Goal: Obtain resource: Obtain resource

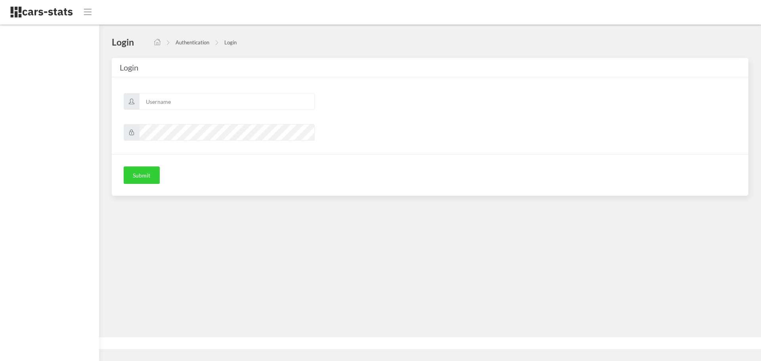
scroll to position [6, 6]
type input "skoda"
click at [145, 172] on button "Submit" at bounding box center [142, 174] width 36 height 17
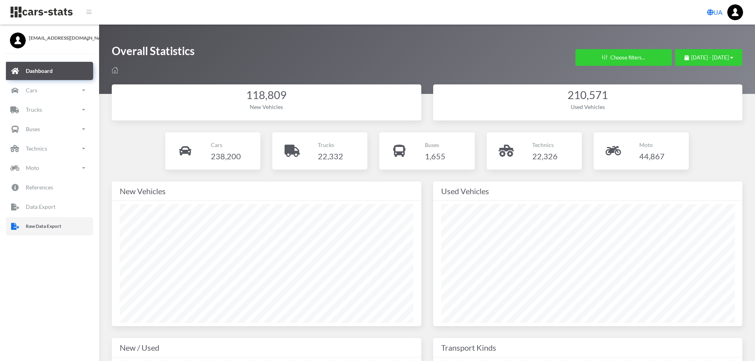
click at [33, 228] on p "Raw Data Export" at bounding box center [44, 226] width 36 height 9
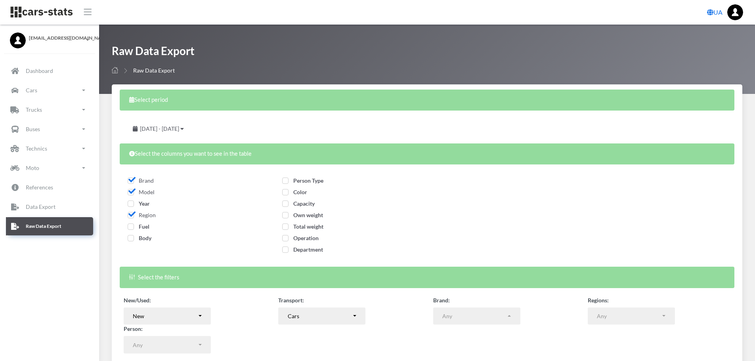
select select
drag, startPoint x: 132, startPoint y: 205, endPoint x: 133, endPoint y: 212, distance: 7.3
click at [132, 205] on span "Year" at bounding box center [139, 203] width 22 height 7
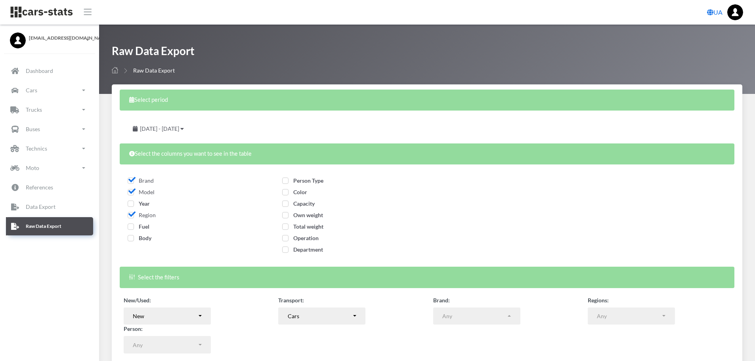
checkbox input "true"
click at [136, 227] on span "Fuel" at bounding box center [139, 226] width 22 height 7
checkbox input "true"
drag, startPoint x: 137, startPoint y: 236, endPoint x: 161, endPoint y: 236, distance: 23.8
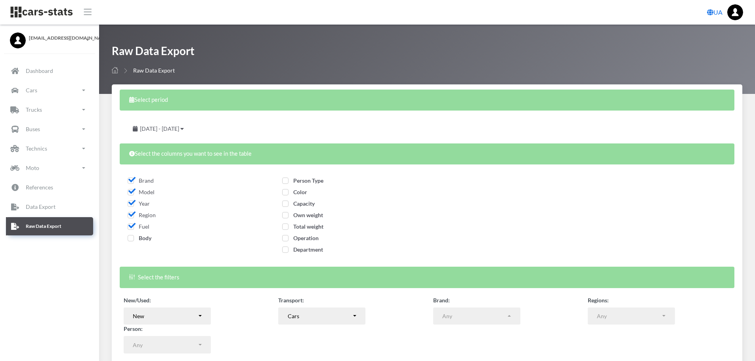
click at [137, 236] on span "Body" at bounding box center [140, 238] width 24 height 7
checkbox input "true"
click at [301, 179] on span "Person Type" at bounding box center [302, 180] width 41 height 7
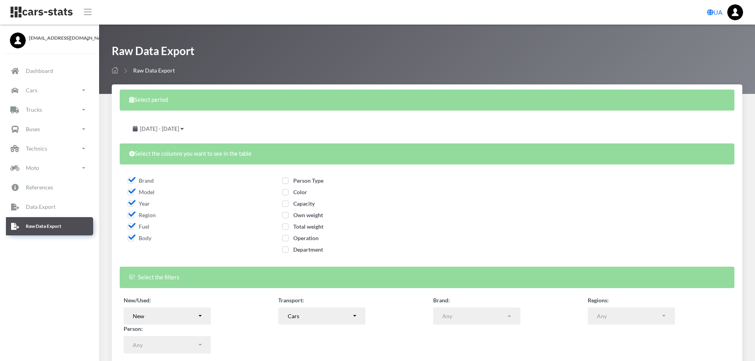
checkbox input "true"
drag, startPoint x: 303, startPoint y: 192, endPoint x: 307, endPoint y: 204, distance: 12.5
click at [304, 193] on span "Color" at bounding box center [294, 192] width 25 height 7
checkbox input "true"
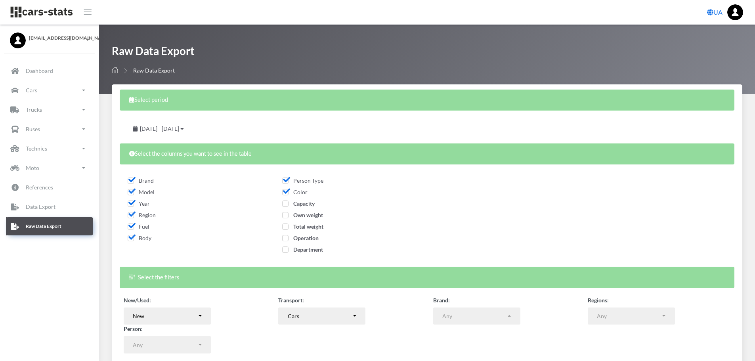
click at [307, 204] on span "Capacity" at bounding box center [298, 203] width 32 height 7
checkbox input "true"
click at [311, 217] on span "Own weight" at bounding box center [302, 215] width 41 height 7
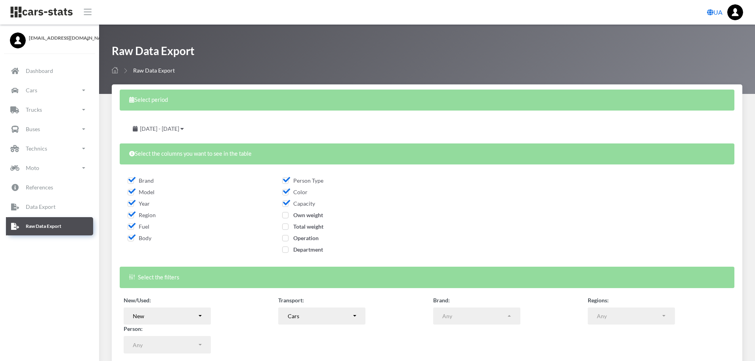
checkbox input "true"
click at [312, 227] on span "Total weight" at bounding box center [302, 226] width 41 height 7
checkbox input "true"
click at [313, 237] on span "Operation" at bounding box center [300, 238] width 36 height 7
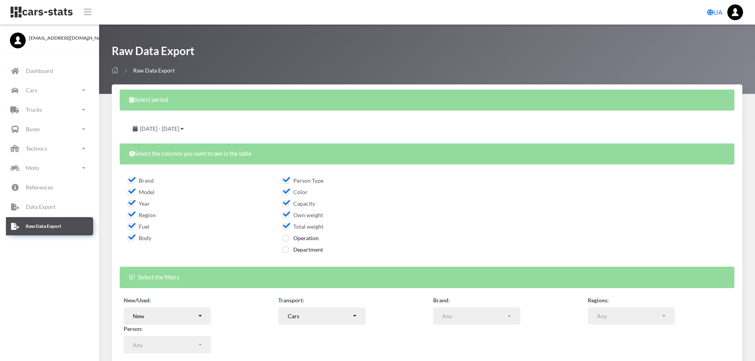
checkbox input "true"
click at [316, 248] on span "Department" at bounding box center [302, 249] width 41 height 7
checkbox input "true"
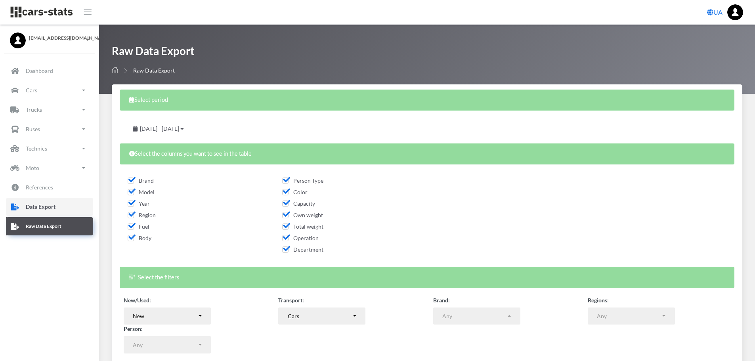
click at [62, 203] on link "Data Export" at bounding box center [49, 207] width 87 height 18
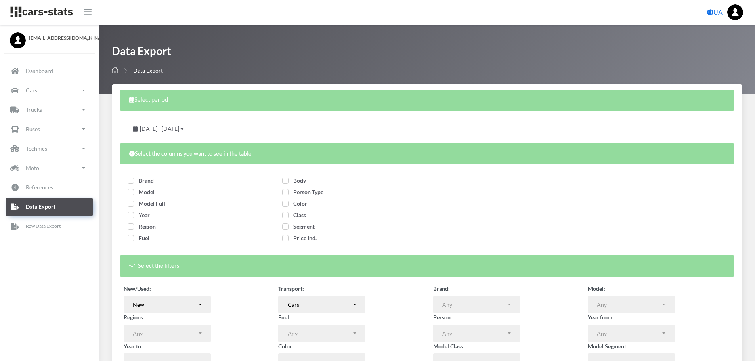
select select
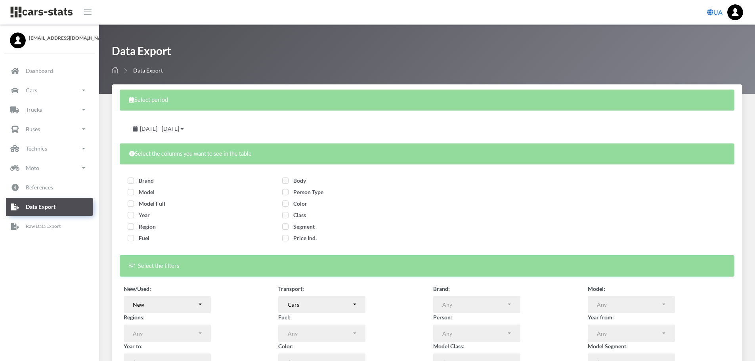
select select
click at [135, 181] on span "Brand" at bounding box center [141, 180] width 26 height 7
checkbox input "true"
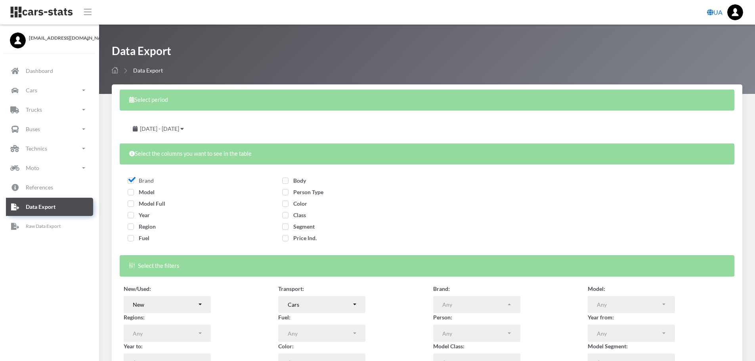
click at [140, 193] on span "Model" at bounding box center [141, 192] width 27 height 7
checkbox input "true"
click at [144, 201] on span "Model Full" at bounding box center [147, 203] width 38 height 7
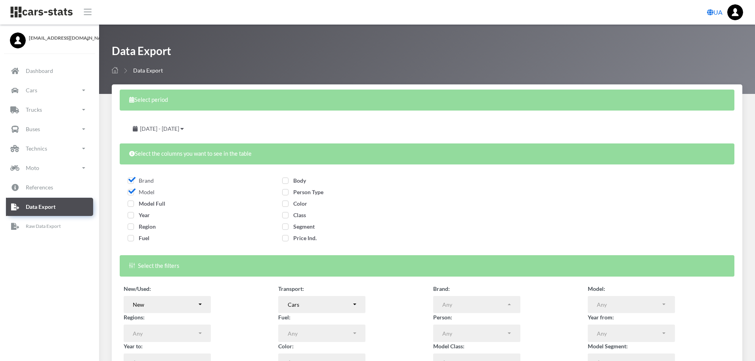
checkbox input "true"
click at [144, 216] on span "Year" at bounding box center [139, 215] width 22 height 7
checkbox input "true"
click at [145, 226] on span "Region" at bounding box center [142, 226] width 28 height 7
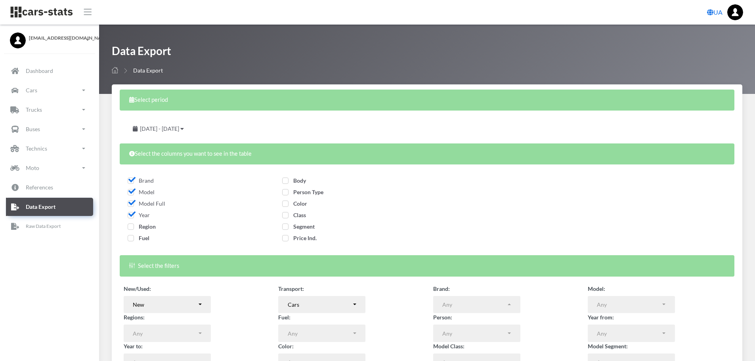
checkbox input "true"
drag, startPoint x: 145, startPoint y: 239, endPoint x: 202, endPoint y: 236, distance: 56.7
click at [147, 239] on span "Fuel" at bounding box center [139, 238] width 22 height 7
click at [129, 239] on span "Fuel" at bounding box center [139, 238] width 22 height 7
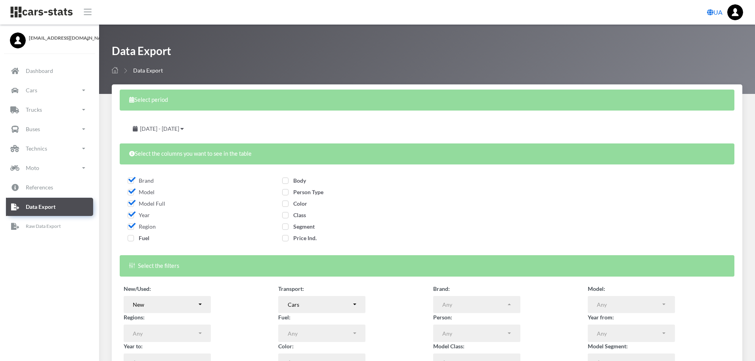
checkbox input "true"
click at [287, 181] on span "Body" at bounding box center [294, 180] width 24 height 7
checkbox input "true"
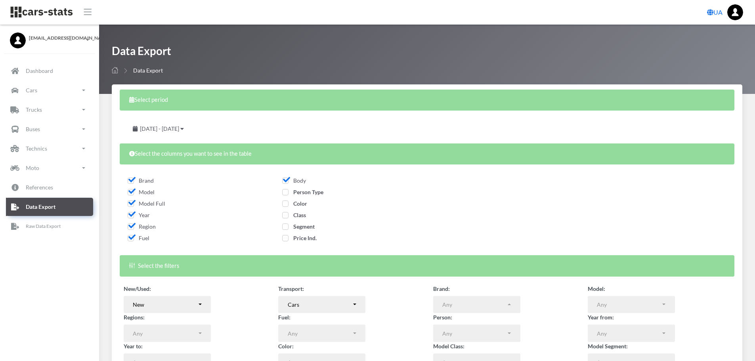
click at [283, 193] on span "Person Type" at bounding box center [302, 192] width 41 height 7
checkbox input "true"
drag, startPoint x: 286, startPoint y: 204, endPoint x: 286, endPoint y: 218, distance: 13.5
click at [286, 205] on span "Color" at bounding box center [294, 203] width 25 height 7
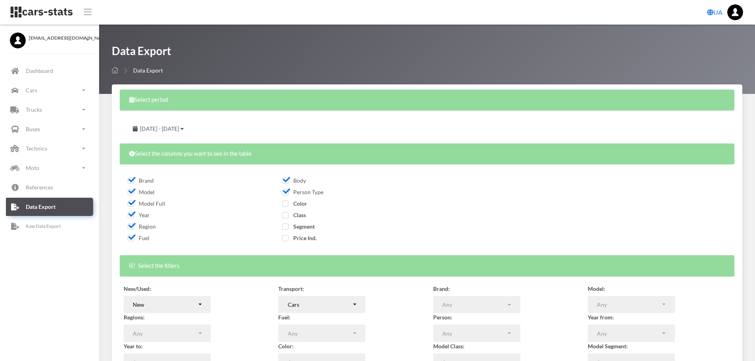
checkbox input "true"
click at [286, 218] on span "Class" at bounding box center [294, 215] width 24 height 7
checkbox input "true"
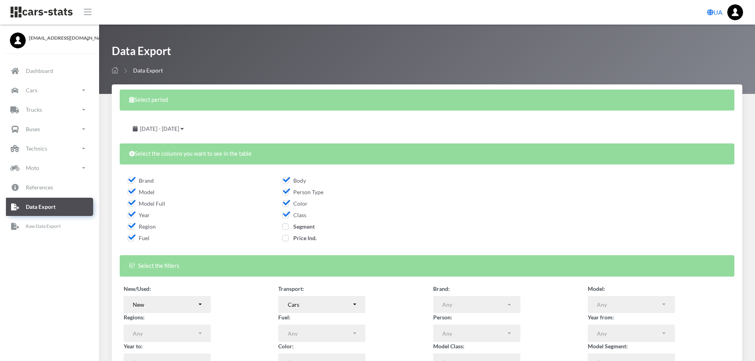
click at [286, 225] on span "Segment" at bounding box center [298, 226] width 32 height 7
checkbox input "true"
click at [283, 237] on span "Price Ind." at bounding box center [299, 238] width 34 height 7
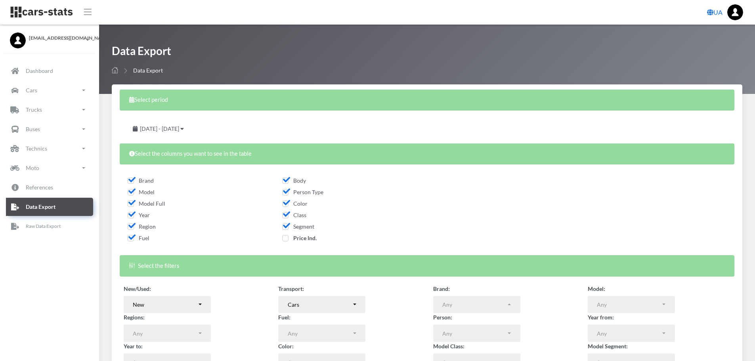
checkbox input "true"
click at [179, 131] on span "[DATE] - [DATE]" at bounding box center [159, 128] width 39 height 7
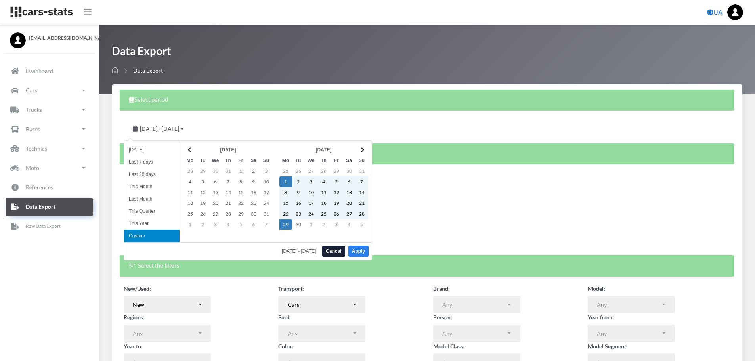
click at [355, 251] on button "Apply" at bounding box center [358, 251] width 20 height 11
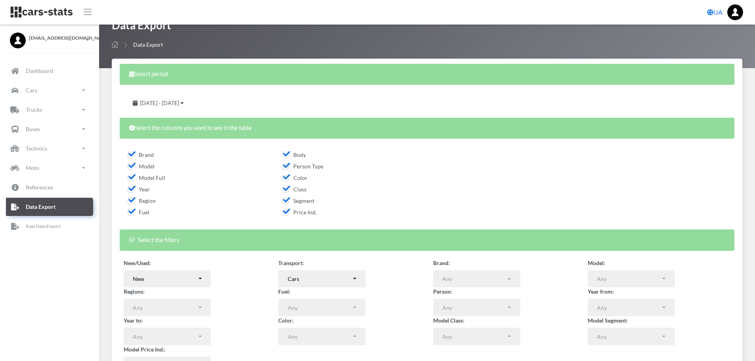
scroll to position [40, 0]
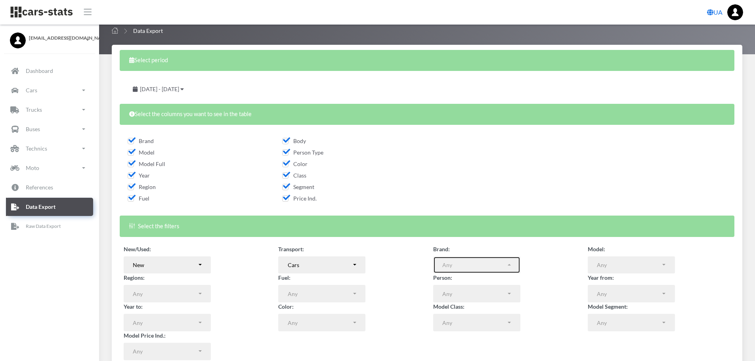
click at [494, 263] on div "Any" at bounding box center [474, 265] width 64 height 8
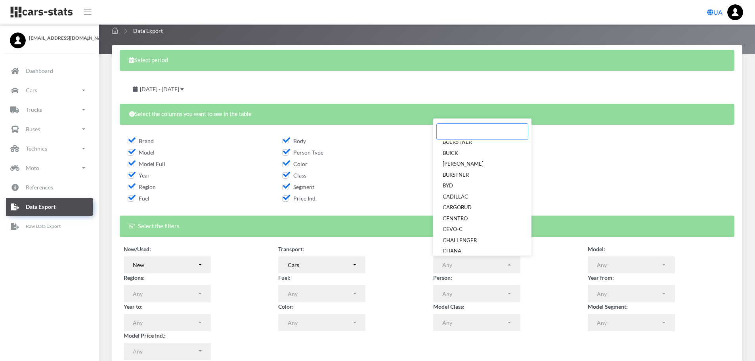
scroll to position [515, 0]
click at [453, 176] on link "BYD" at bounding box center [482, 176] width 98 height 11
select select "848"
click at [578, 168] on div "Brand" at bounding box center [427, 171] width 618 height 77
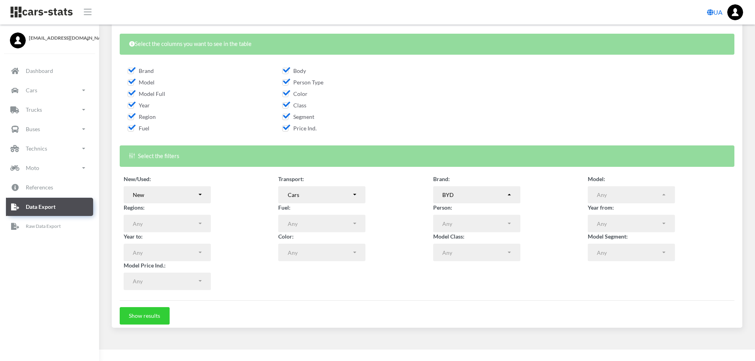
scroll to position [110, 0]
drag, startPoint x: 157, startPoint y: 313, endPoint x: 172, endPoint y: 310, distance: 15.9
click at [157, 313] on button "Show results" at bounding box center [145, 315] width 50 height 17
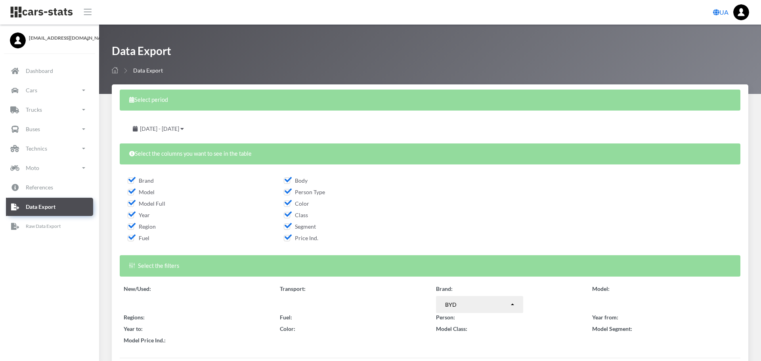
select select "848"
select select
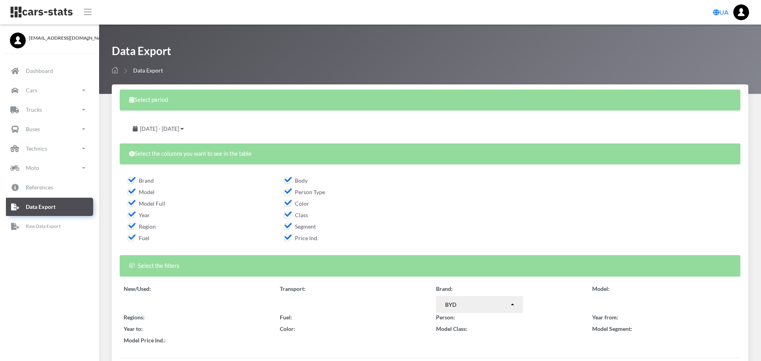
select select
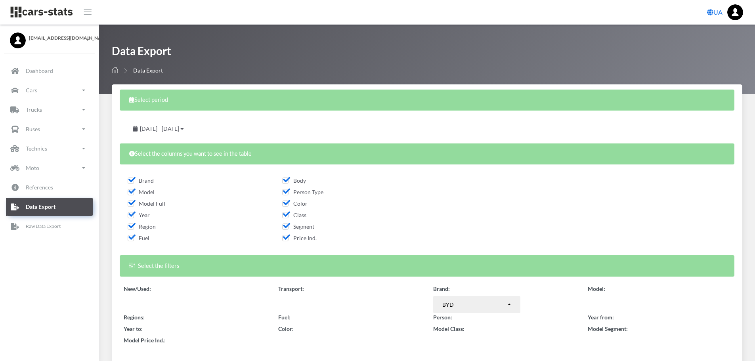
select select
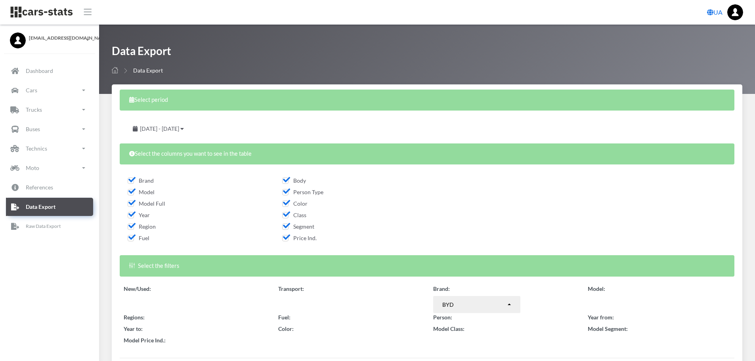
select select "50"
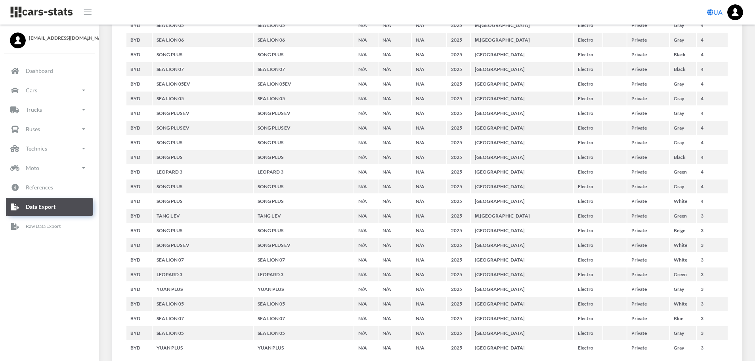
scroll to position [981, 0]
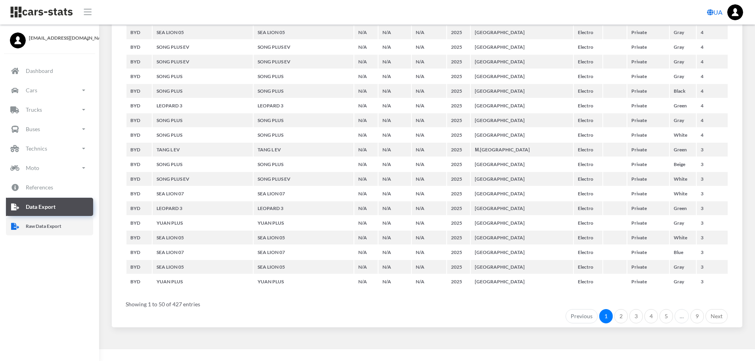
click at [50, 226] on p "Raw Data Export" at bounding box center [44, 226] width 36 height 9
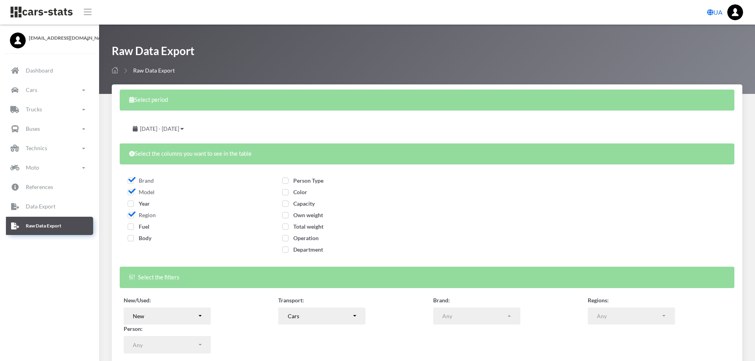
select select
drag, startPoint x: 130, startPoint y: 202, endPoint x: 131, endPoint y: 211, distance: 9.2
click at [130, 202] on span "Year" at bounding box center [139, 203] width 22 height 7
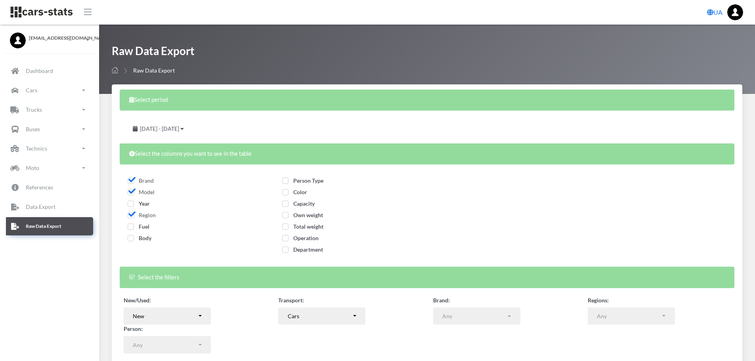
checkbox input "true"
click at [132, 228] on span "Fuel" at bounding box center [139, 226] width 22 height 7
checkbox input "true"
drag, startPoint x: 134, startPoint y: 238, endPoint x: 237, endPoint y: 201, distance: 109.2
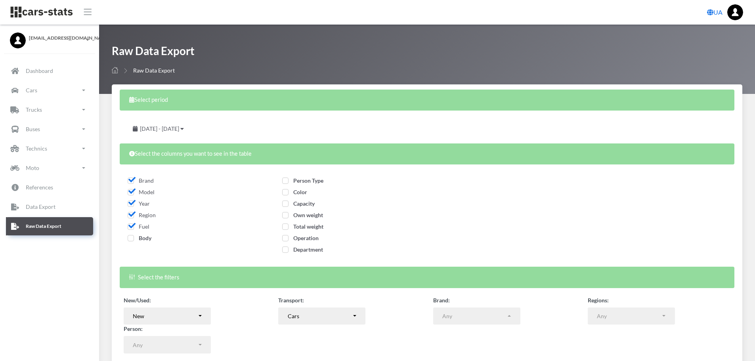
click at [136, 238] on span "Body" at bounding box center [140, 238] width 24 height 7
checkbox input "true"
click at [287, 182] on span "Person Type" at bounding box center [302, 180] width 41 height 7
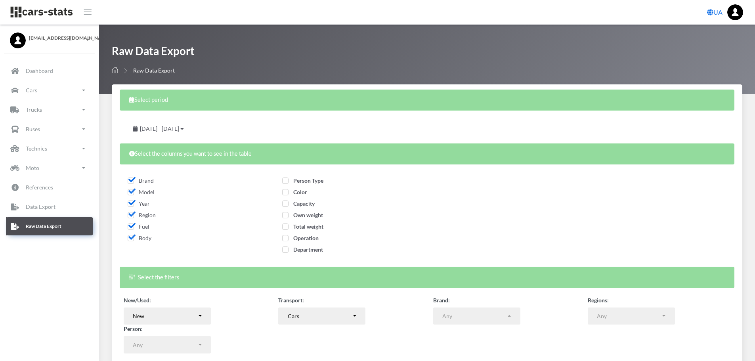
checkbox input "true"
click at [285, 195] on span "Color" at bounding box center [294, 192] width 25 height 7
checkbox input "true"
click at [286, 204] on span "Capacity" at bounding box center [298, 203] width 32 height 7
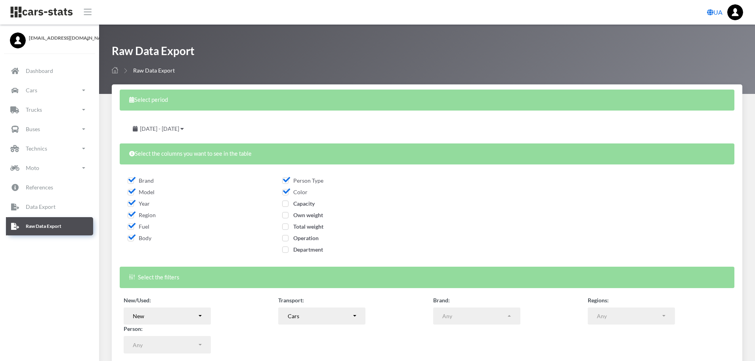
checkbox input "true"
click at [287, 215] on span "Own weight" at bounding box center [302, 215] width 41 height 7
checkbox input "true"
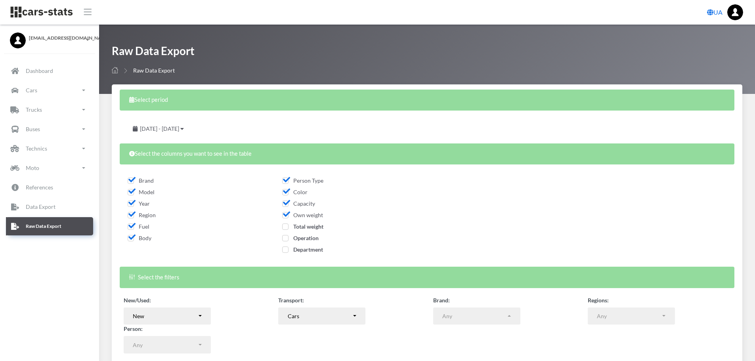
click at [286, 223] on span "Total weight" at bounding box center [302, 226] width 41 height 7
checkbox input "true"
click at [284, 237] on span "Operation" at bounding box center [300, 238] width 36 height 7
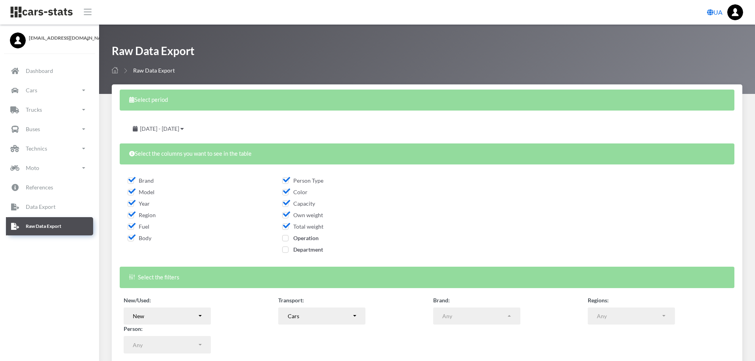
checkbox input "true"
click at [287, 250] on span "Department" at bounding box center [302, 249] width 41 height 7
checkbox input "true"
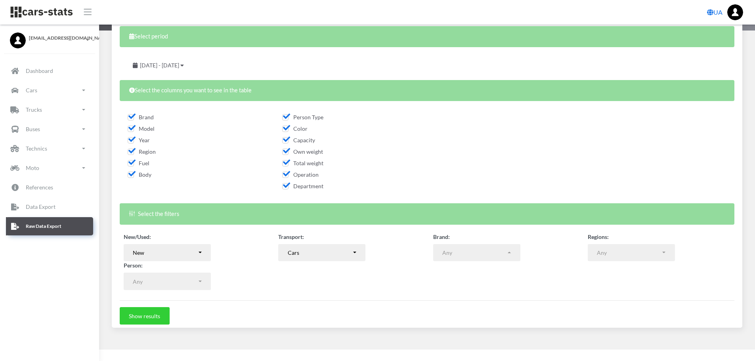
scroll to position [64, 0]
click at [486, 255] on div "Any" at bounding box center [474, 252] width 64 height 8
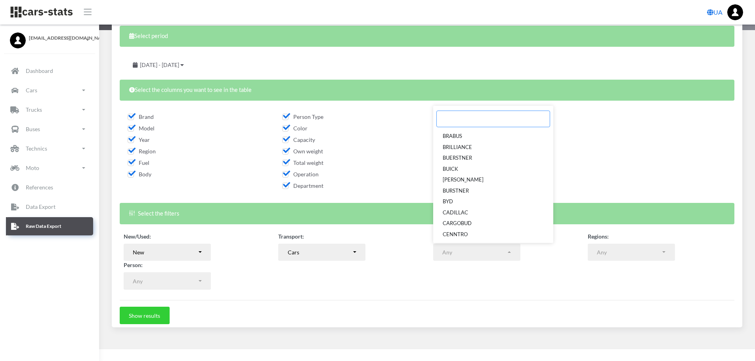
scroll to position [515, 0]
click at [457, 164] on link "BYD" at bounding box center [493, 163] width 120 height 11
select select "BYD"
click at [147, 317] on button "Show results" at bounding box center [145, 315] width 50 height 17
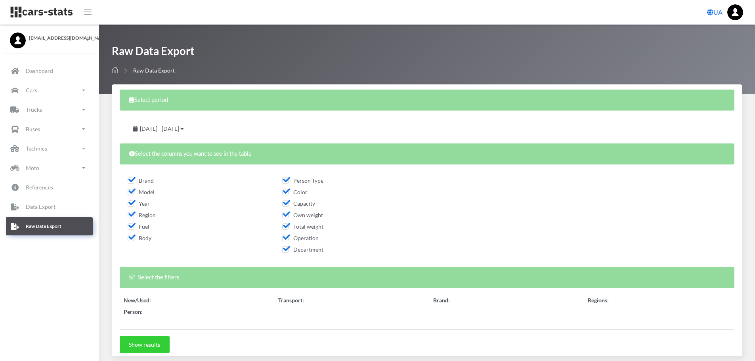
select select
select select "BYD"
select select
select select "50"
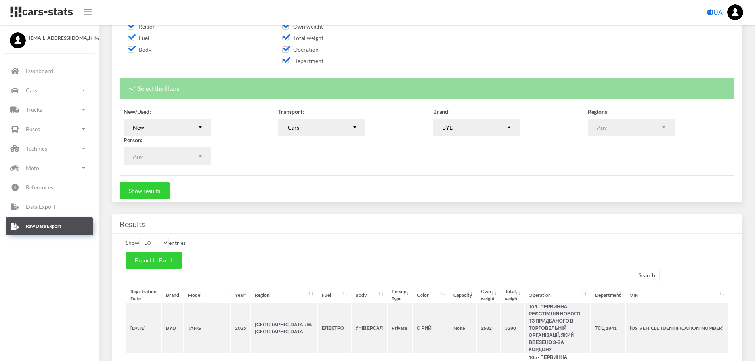
scroll to position [0, 0]
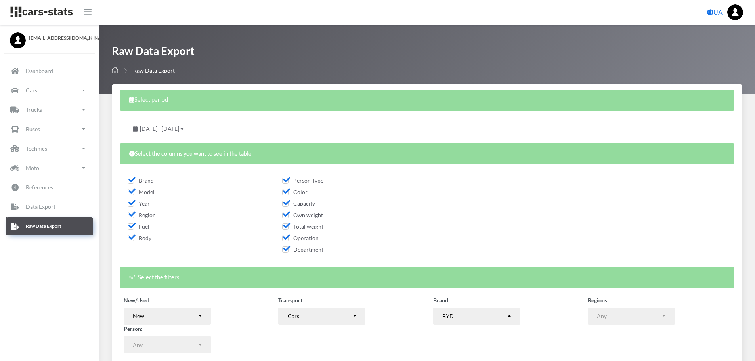
click at [193, 134] on div "August 19, 2025 - September 18, 2025" at bounding box center [159, 128] width 70 height 17
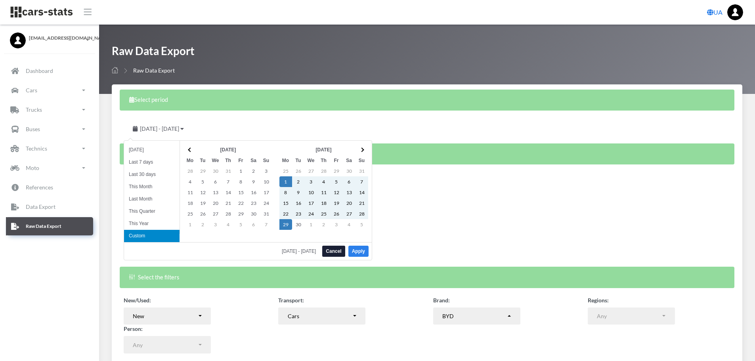
drag, startPoint x: 355, startPoint y: 250, endPoint x: 381, endPoint y: 231, distance: 32.2
click at [357, 250] on button "Apply" at bounding box center [358, 251] width 20 height 11
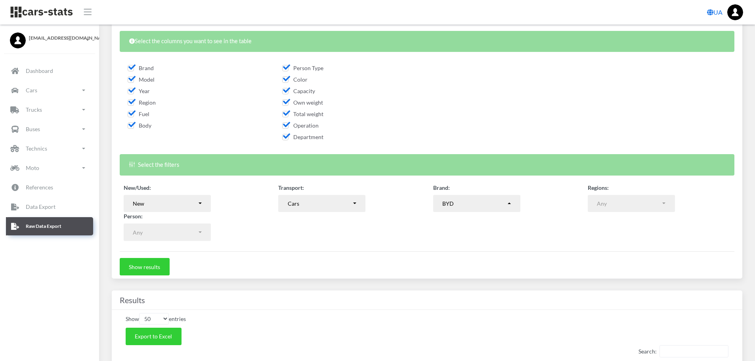
scroll to position [119, 0]
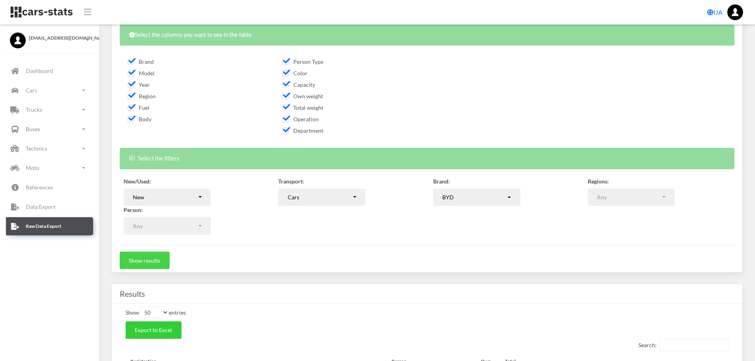
click at [152, 265] on button "Show results" at bounding box center [145, 260] width 50 height 17
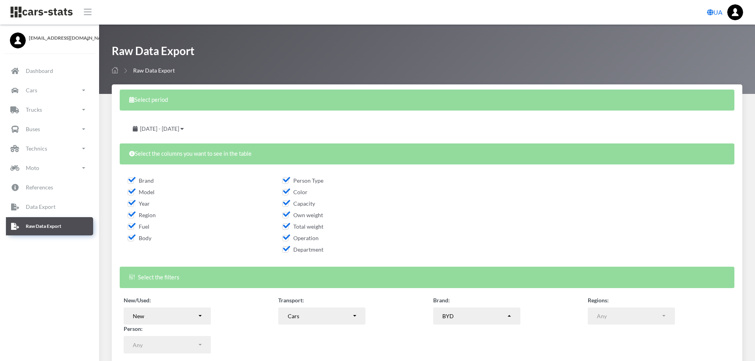
select select "BYD"
select select
select select "50"
